Goal: Task Accomplishment & Management: Manage account settings

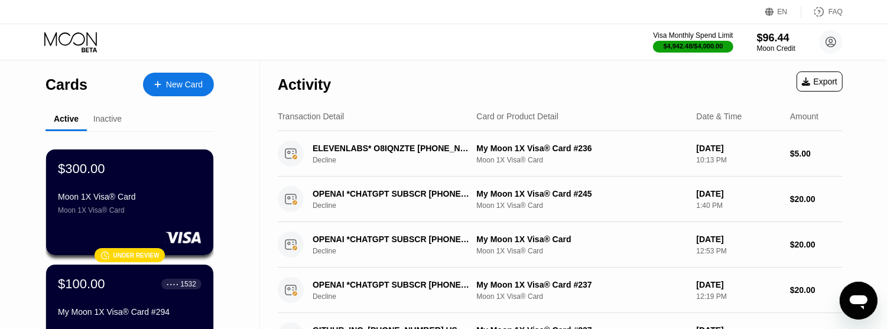
click at [61, 34] on icon at bounding box center [70, 39] width 53 height 14
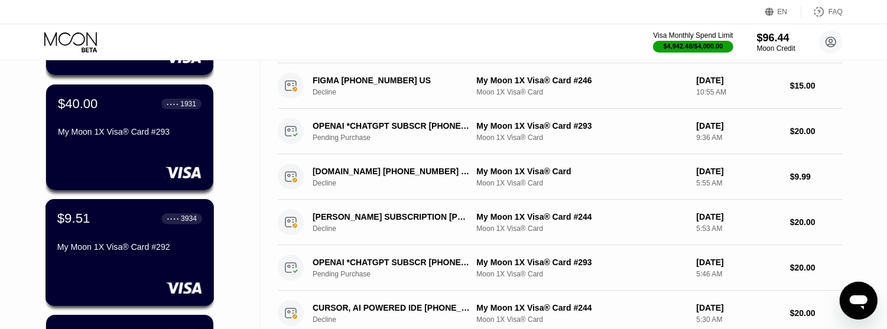
scroll to position [369, 0]
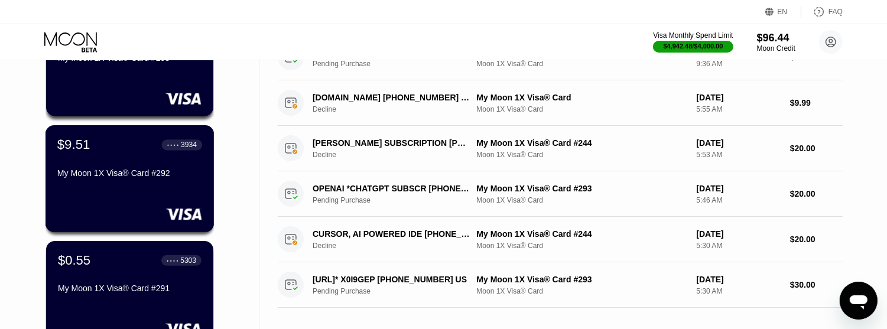
click at [110, 178] on div "My Moon 1X Visa® Card #292" at bounding box center [129, 172] width 145 height 9
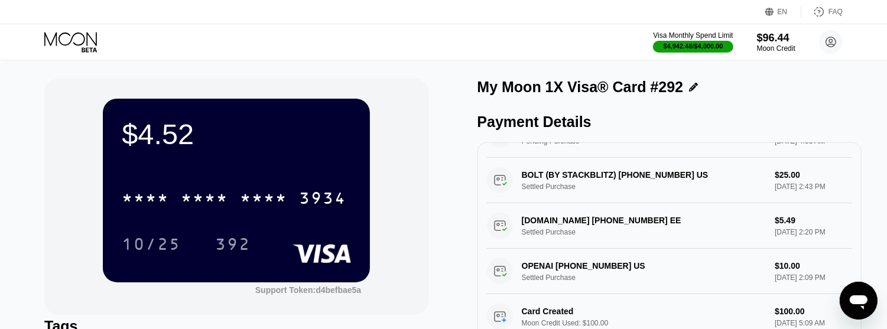
scroll to position [222, 0]
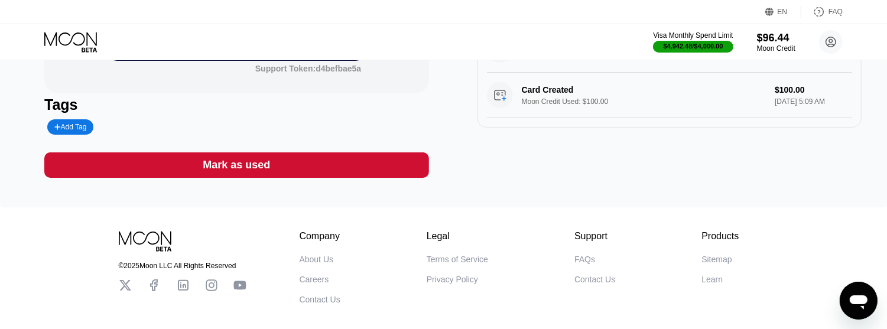
click at [287, 163] on div "Mark as used" at bounding box center [236, 164] width 384 height 25
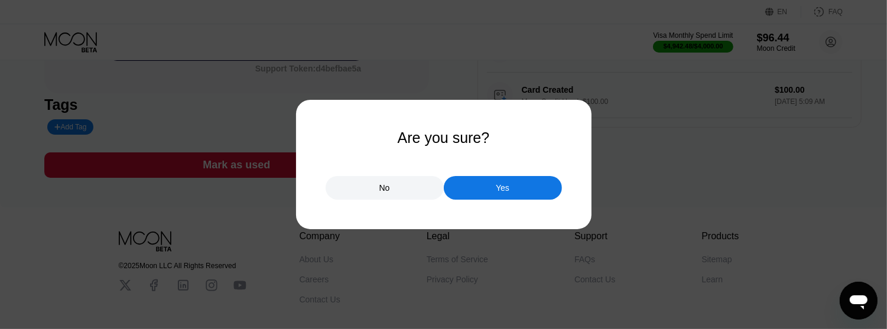
click at [385, 190] on div "No" at bounding box center [384, 188] width 11 height 11
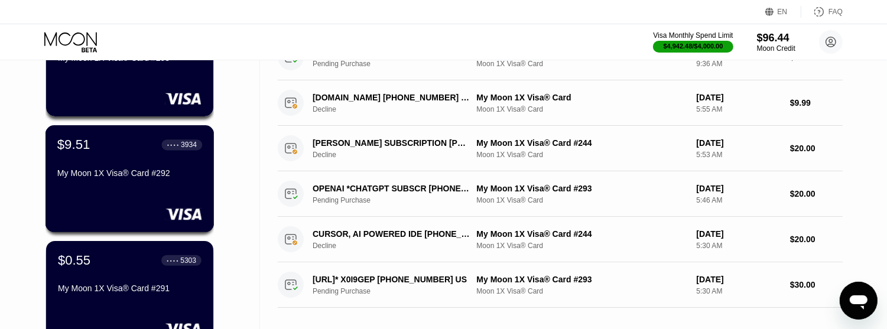
scroll to position [443, 0]
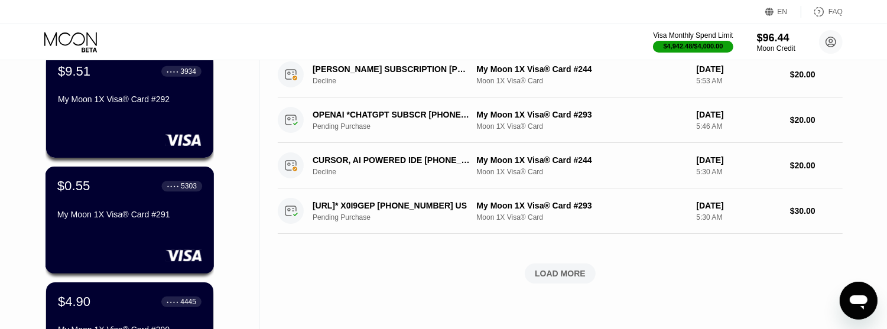
click at [160, 249] on div "$0.55 ● ● ● ● 5303 My Moon 1X Visa® Card #291" at bounding box center [130, 220] width 169 height 107
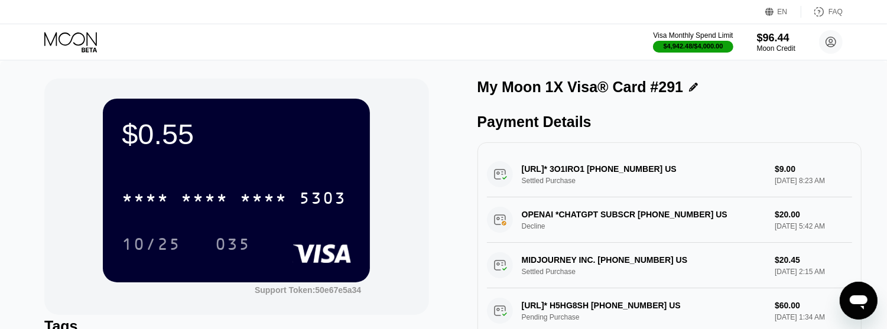
scroll to position [148, 0]
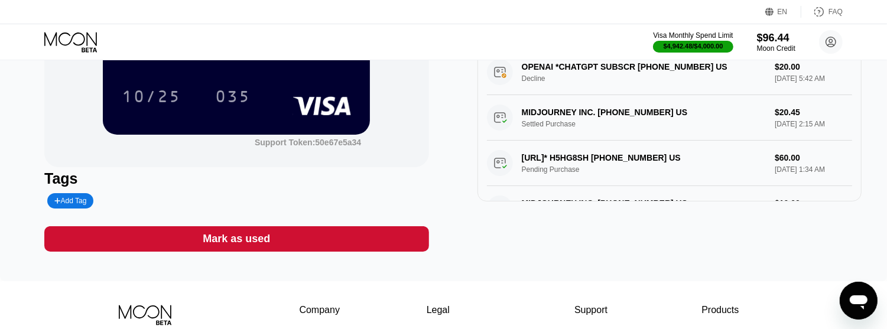
click at [285, 246] on div "Mark as used" at bounding box center [236, 238] width 384 height 25
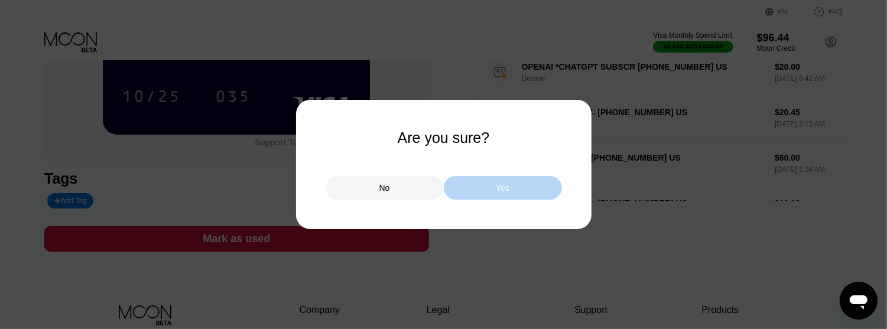
click at [474, 195] on div "Yes" at bounding box center [503, 188] width 118 height 24
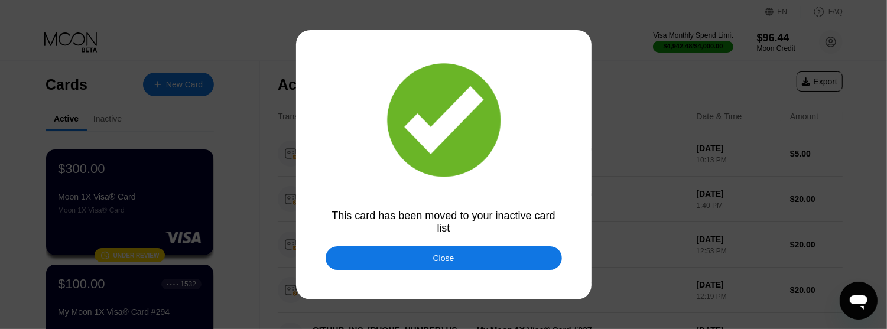
click at [365, 250] on div "Close" at bounding box center [444, 258] width 236 height 24
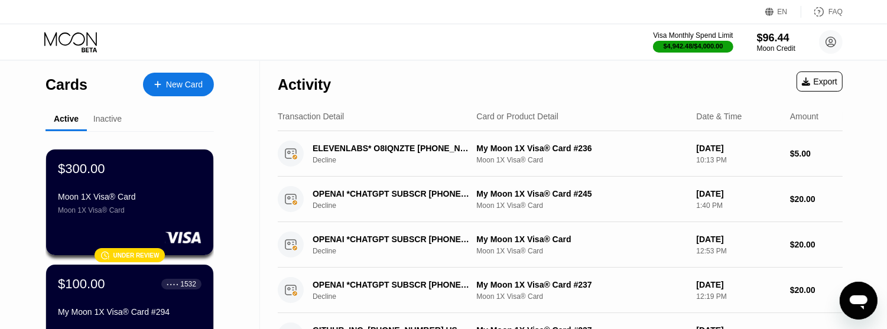
click at [139, 258] on div "Under review" at bounding box center [136, 255] width 46 height 7
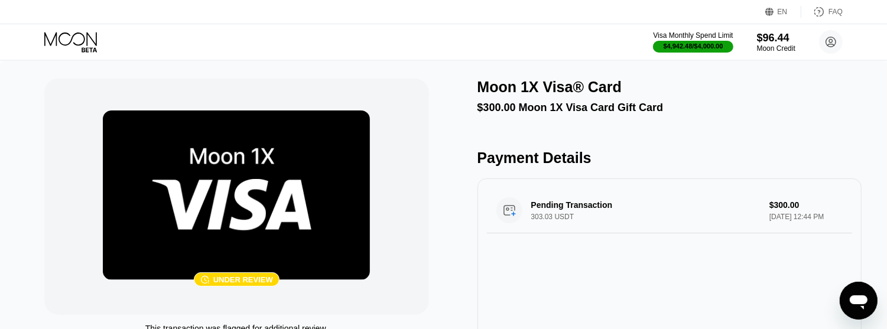
click at [223, 284] on div "Under review" at bounding box center [243, 279] width 60 height 9
click at [57, 37] on icon at bounding box center [71, 42] width 55 height 21
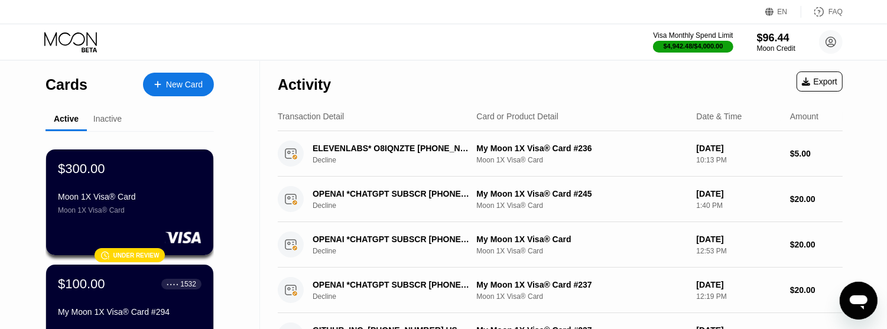
click at [103, 122] on div "Inactive" at bounding box center [107, 118] width 28 height 9
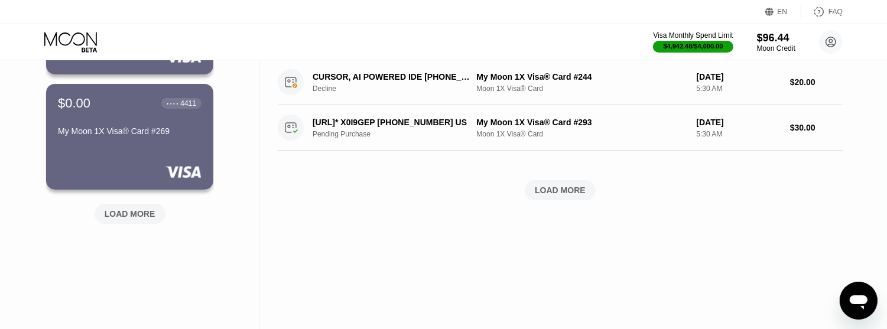
scroll to position [453, 0]
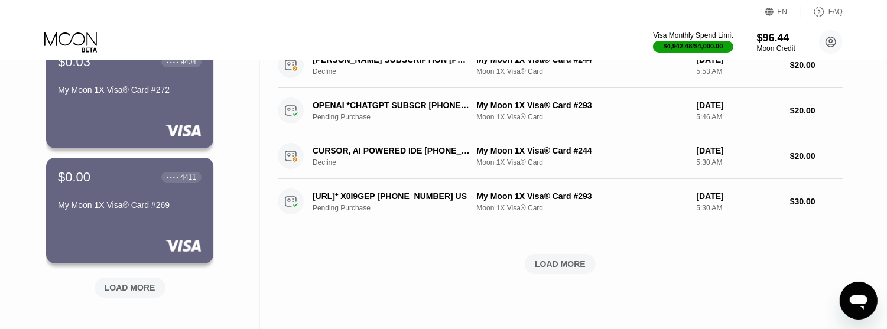
click at [140, 290] on div "LOAD MORE" at bounding box center [130, 287] width 51 height 11
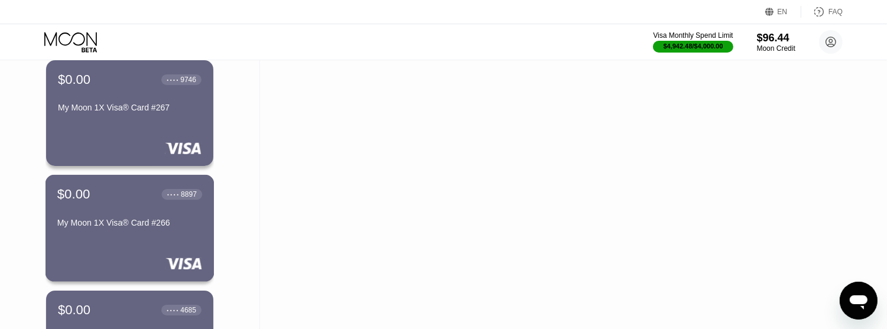
scroll to position [1118, 0]
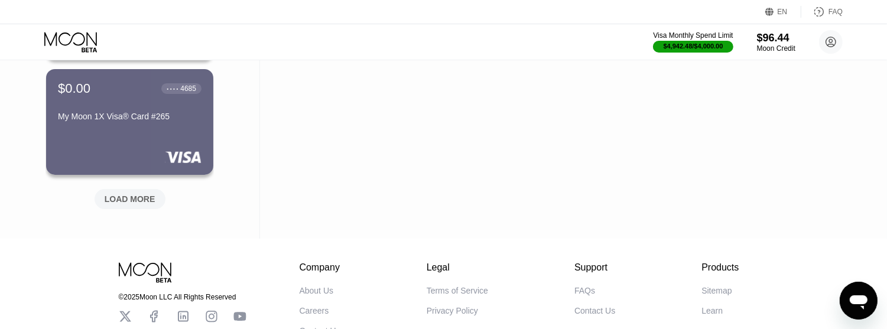
click at [131, 204] on div "LOAD MORE" at bounding box center [130, 199] width 51 height 11
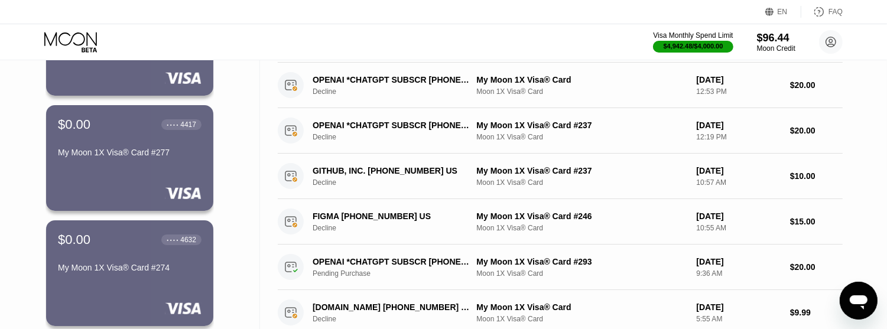
scroll to position [0, 0]
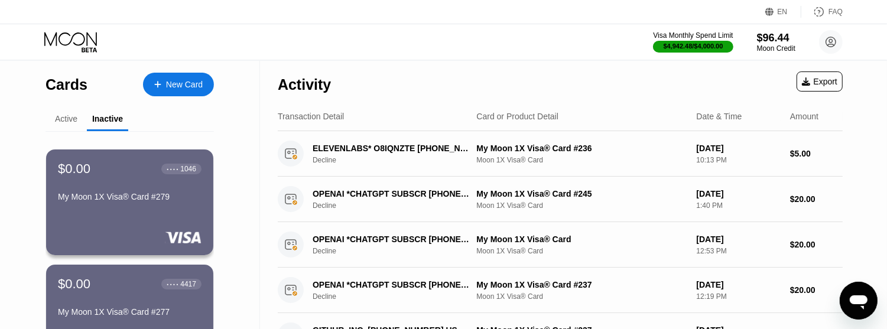
click at [69, 118] on div "Active" at bounding box center [66, 118] width 22 height 9
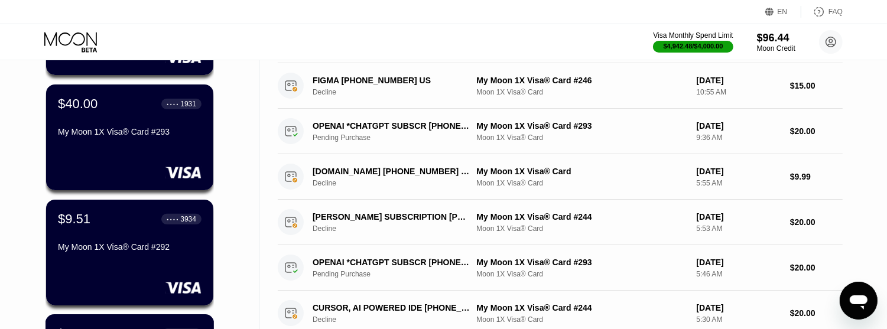
scroll to position [369, 0]
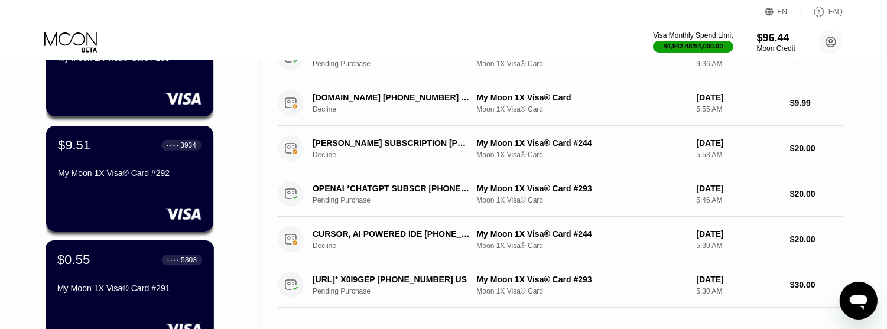
click at [136, 264] on div "$0.55 ● ● ● ● 5303" at bounding box center [129, 259] width 145 height 15
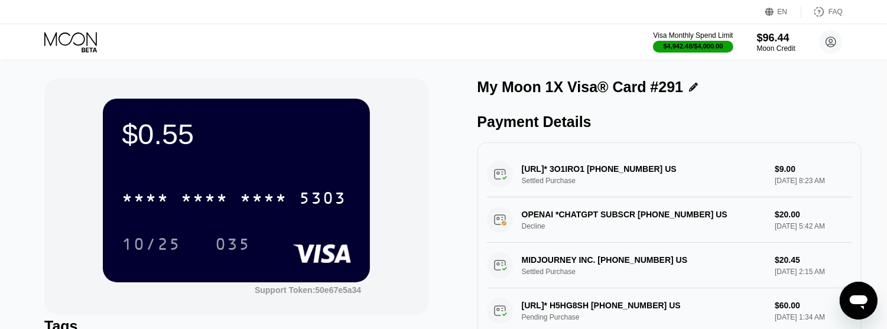
scroll to position [74, 0]
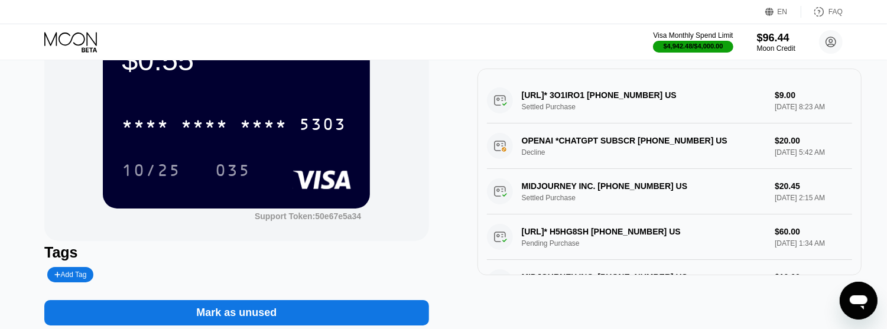
click at [74, 42] on icon at bounding box center [71, 42] width 55 height 21
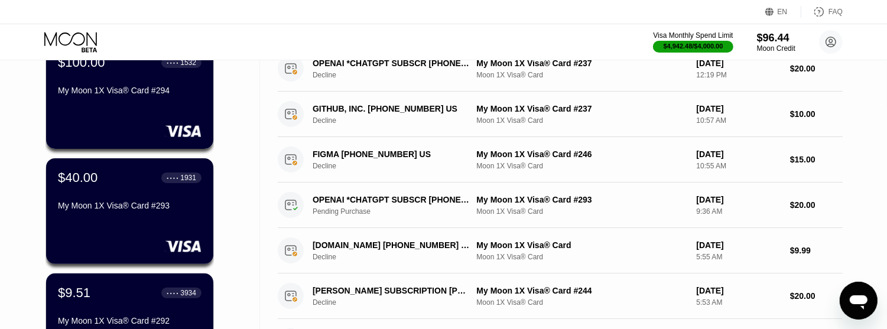
scroll to position [295, 0]
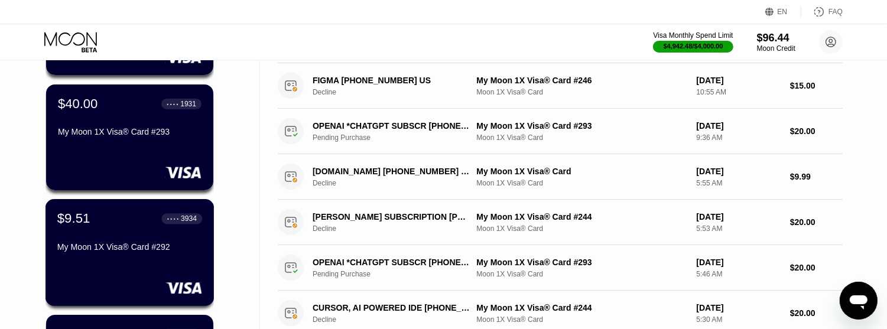
click at [116, 232] on div "$9.51 ● ● ● ● 3934 My Moon 1X Visa® Card #292" at bounding box center [129, 234] width 145 height 46
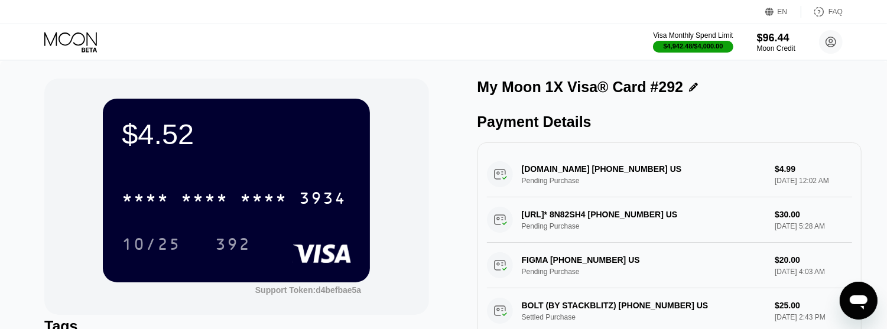
click at [57, 30] on div "Visa Monthly Spend Limit $4,942.48 / $4,000.00 $96.44 Moon Credit Eran Nik [DOM…" at bounding box center [443, 41] width 887 height 35
click at [60, 46] on icon at bounding box center [71, 42] width 55 height 21
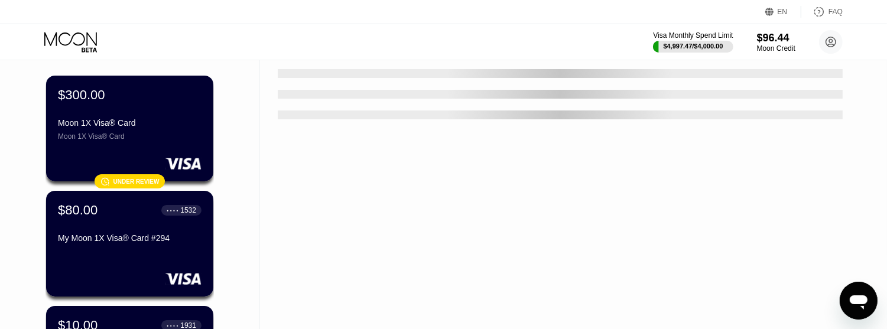
scroll to position [222, 0]
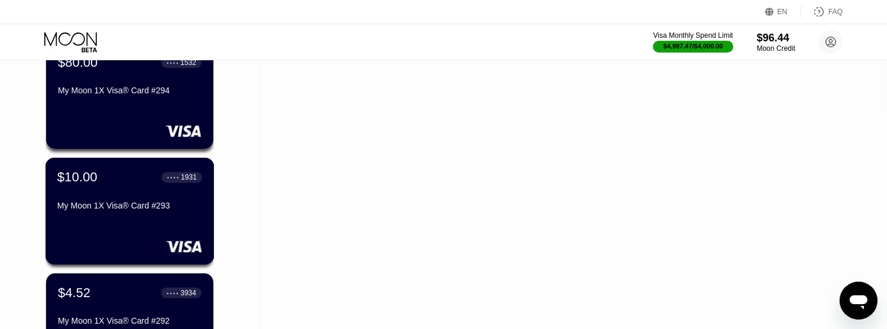
click at [137, 210] on div "My Moon 1X Visa® Card #293" at bounding box center [129, 205] width 145 height 9
